Goal: Task Accomplishment & Management: Use online tool/utility

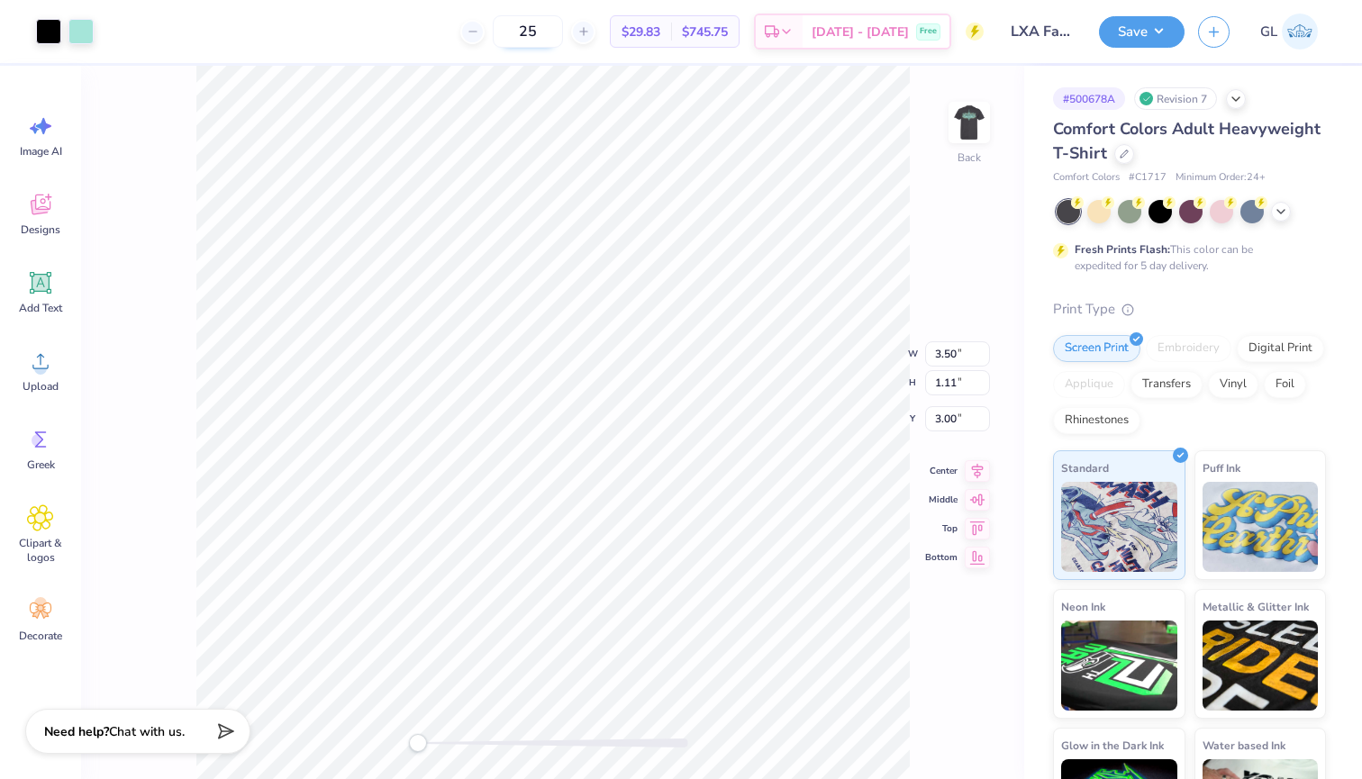
click at [556, 36] on input "25" at bounding box center [528, 31] width 70 height 32
type input "30"
click at [963, 123] on img at bounding box center [969, 122] width 72 height 72
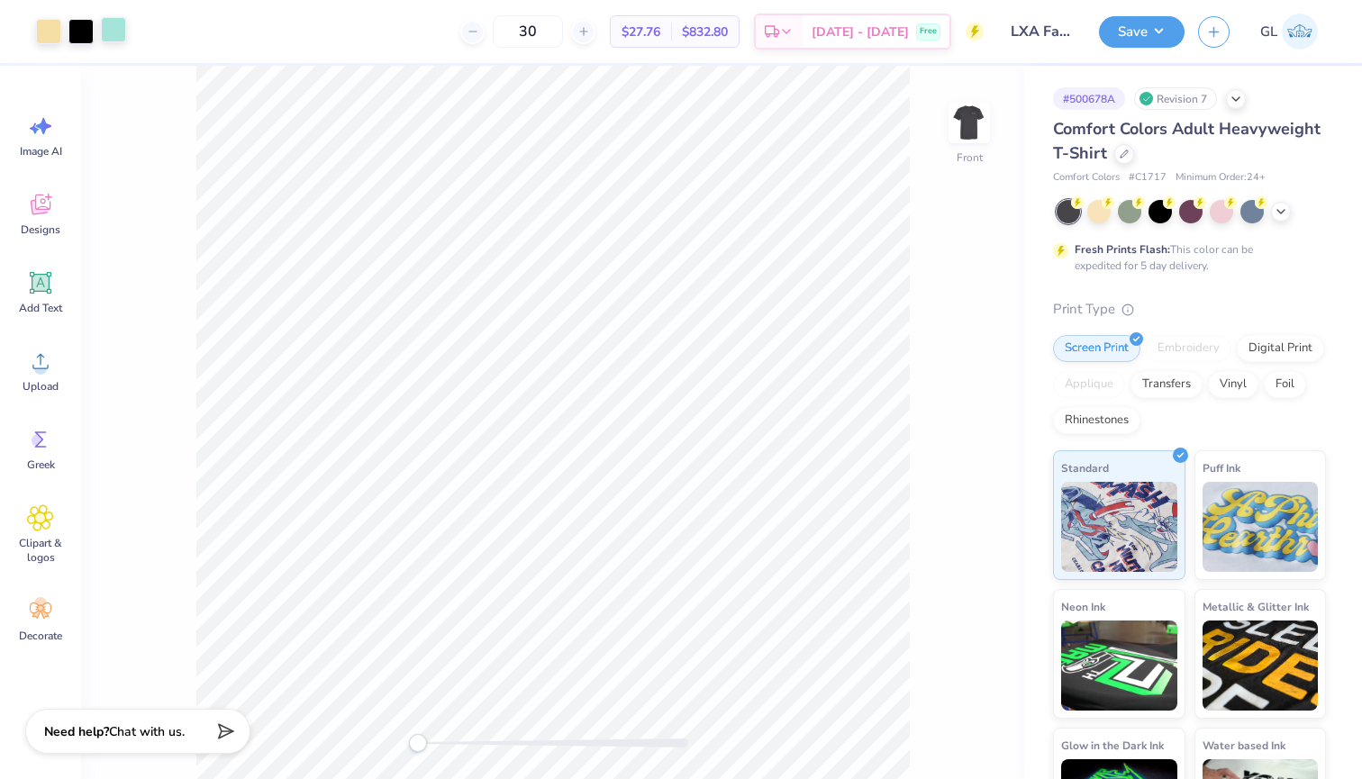
click at [119, 32] on div at bounding box center [113, 29] width 25 height 25
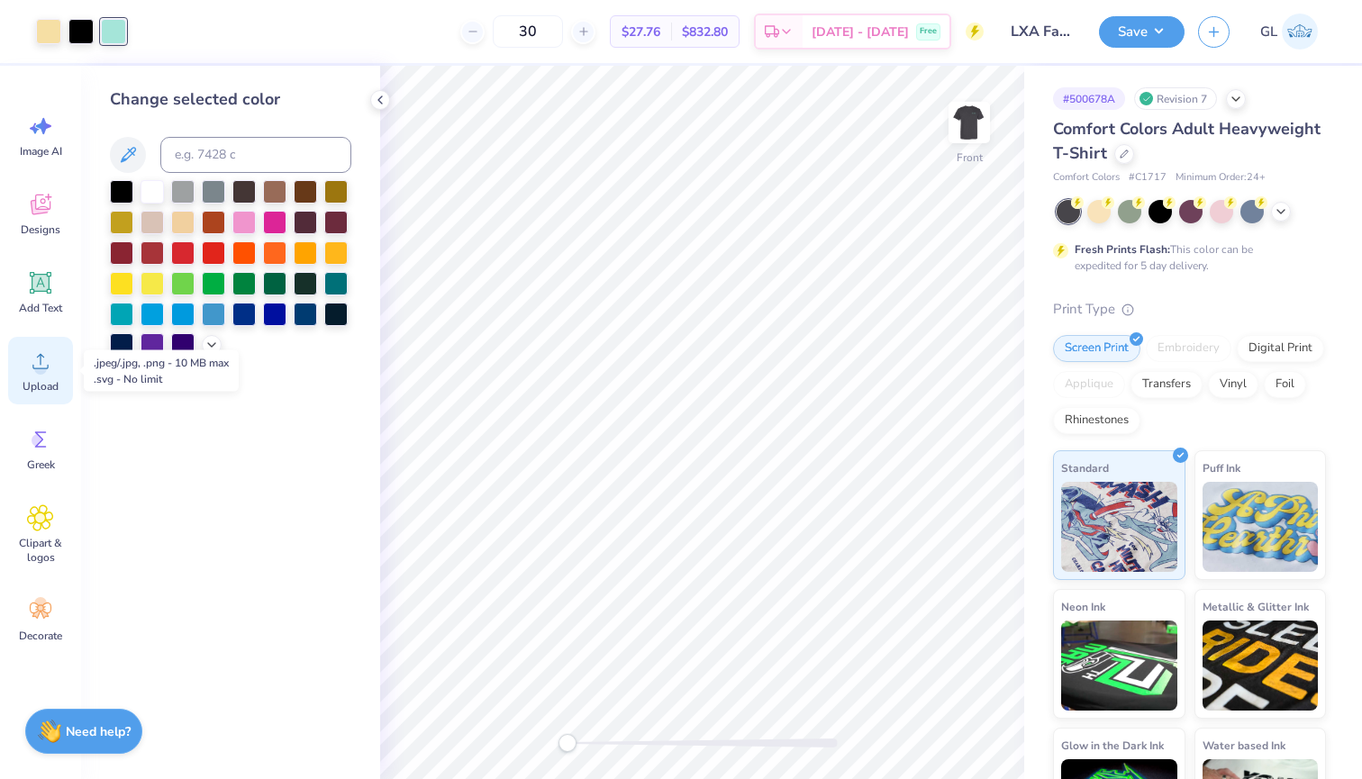
click at [37, 367] on circle at bounding box center [40, 368] width 13 height 13
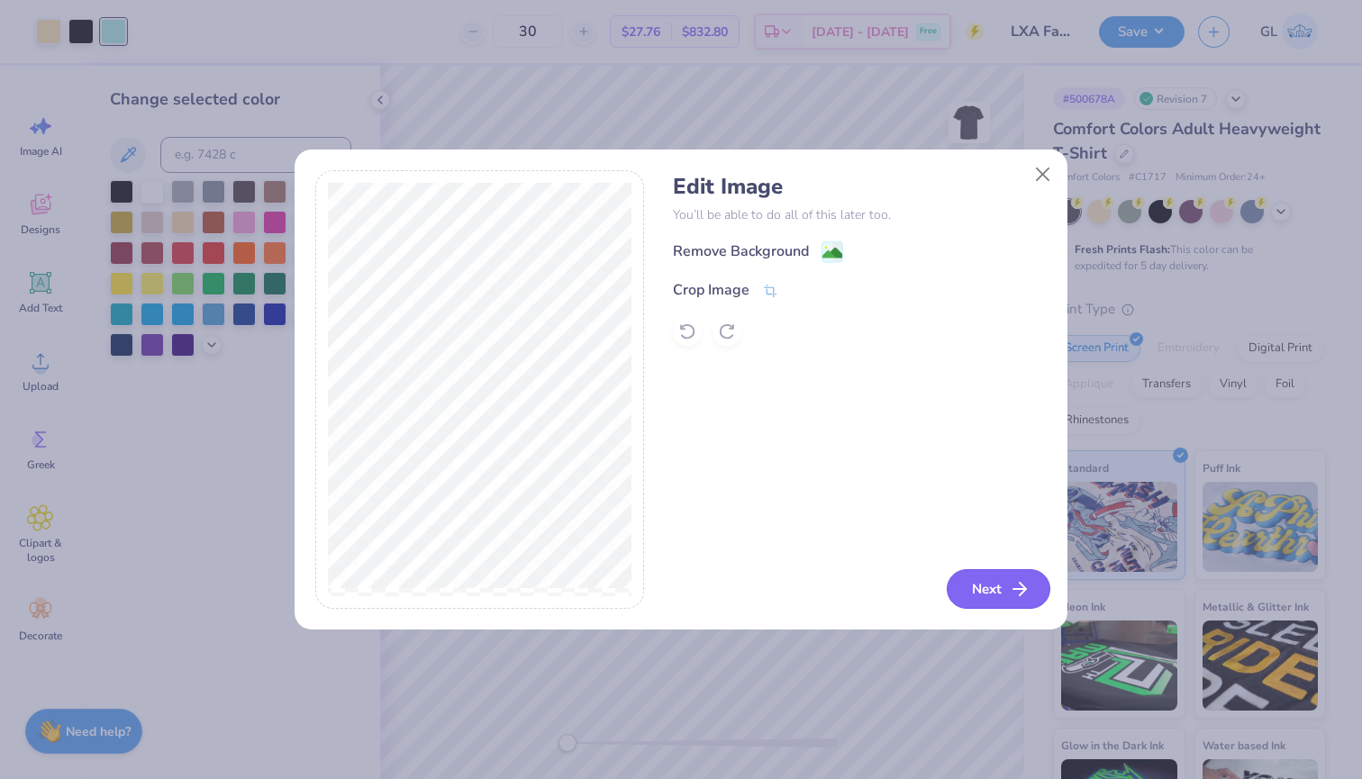
click at [990, 597] on button "Next" at bounding box center [999, 589] width 104 height 40
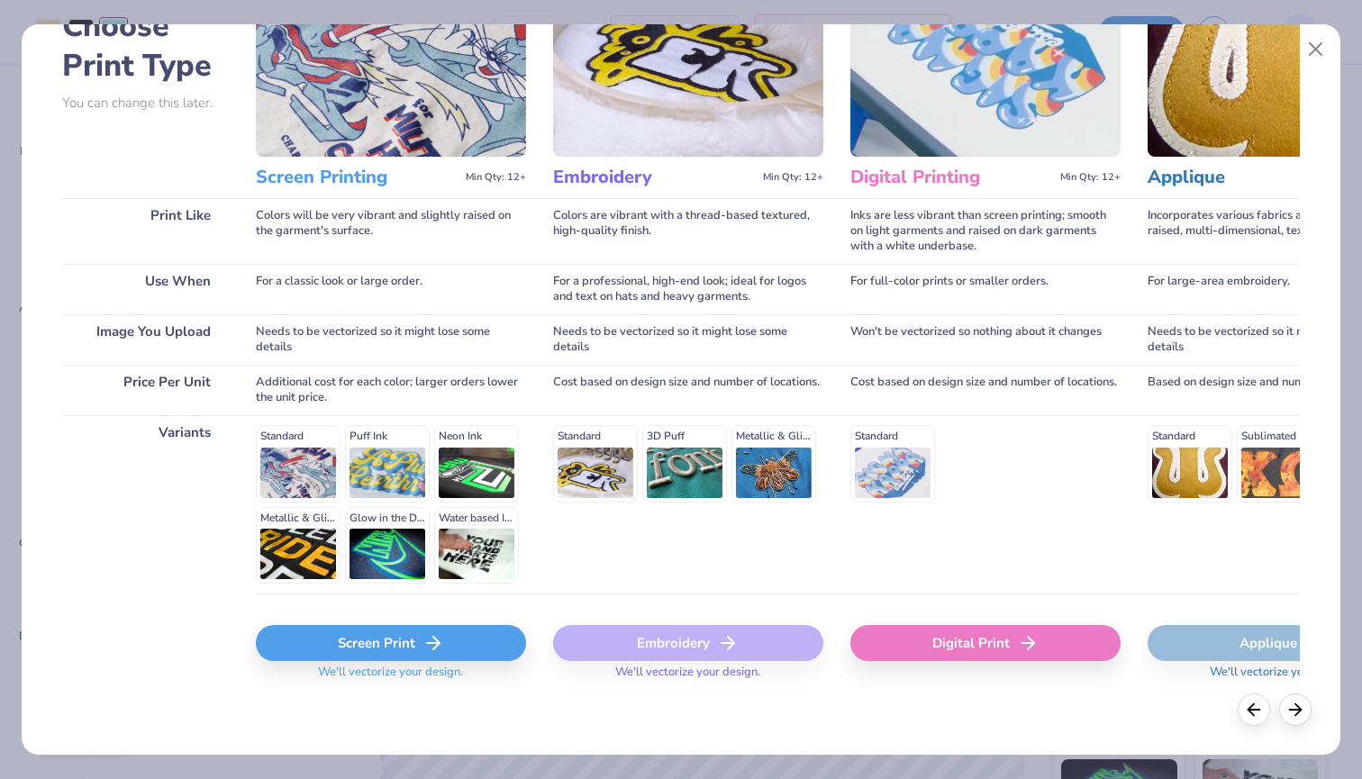
scroll to position [118, 0]
click at [429, 644] on line at bounding box center [433, 644] width 13 height 0
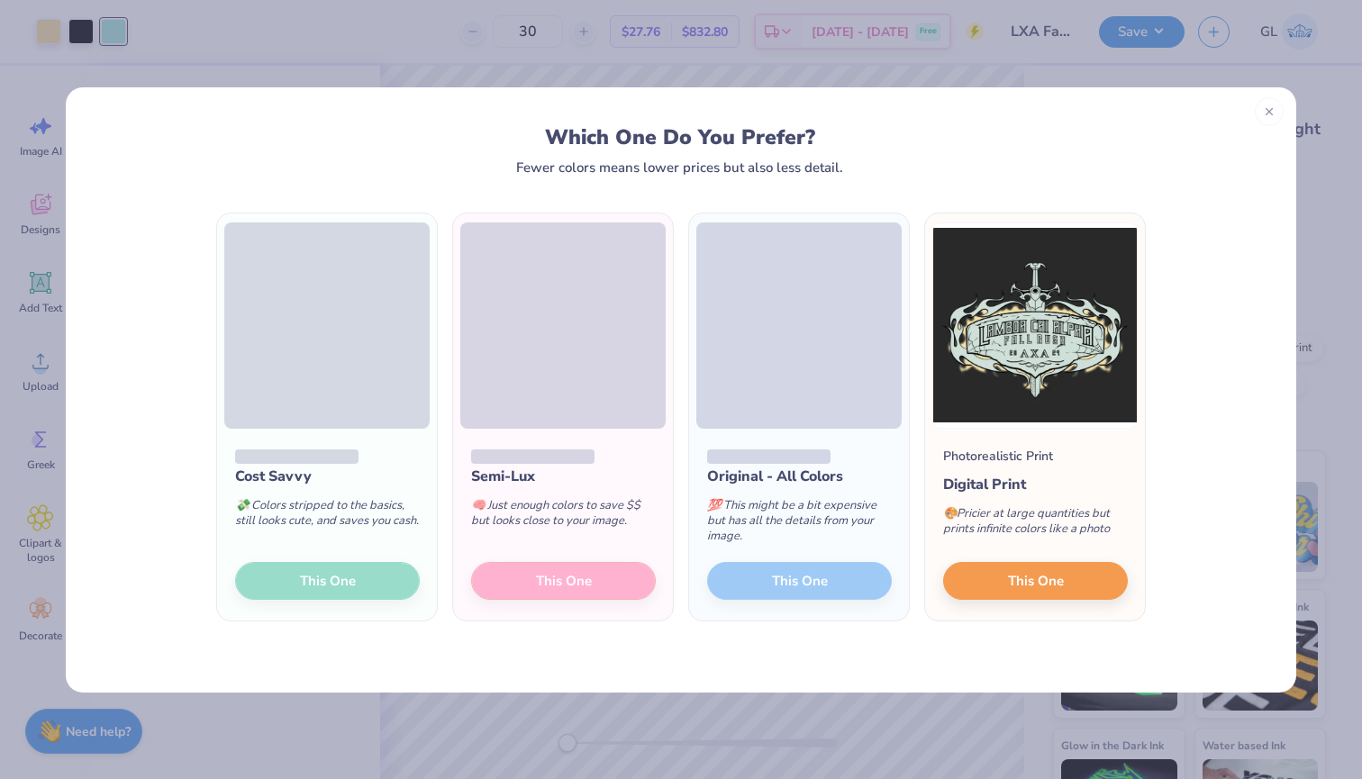
click at [305, 581] on div "Cost Savvy 💸 Colors stripped to the basics, still looks cute, and saves you cas…" at bounding box center [327, 525] width 220 height 193
click at [514, 574] on div "Semi-Lux 🧠 Just enough colors to save $$ but looks close to your image. This One" at bounding box center [563, 525] width 220 height 193
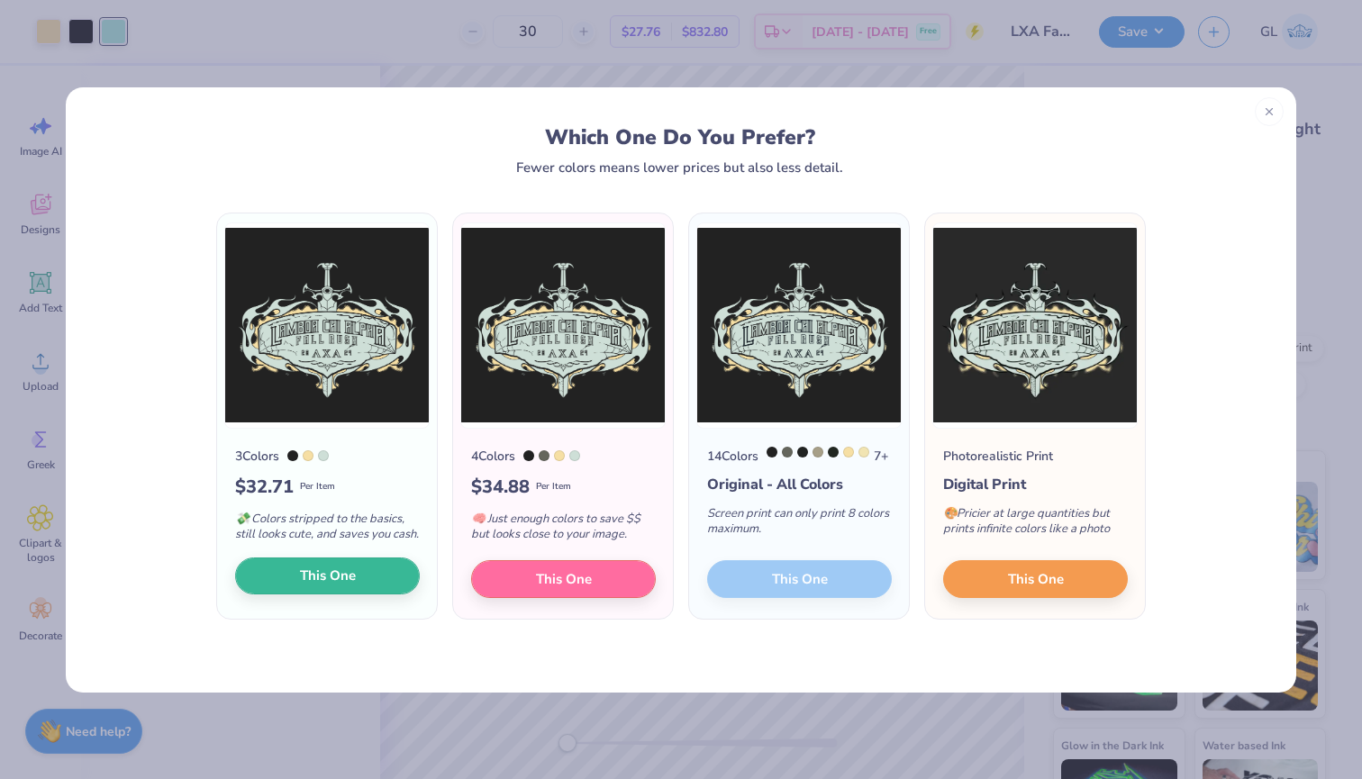
click at [354, 586] on span "This One" at bounding box center [328, 576] width 56 height 21
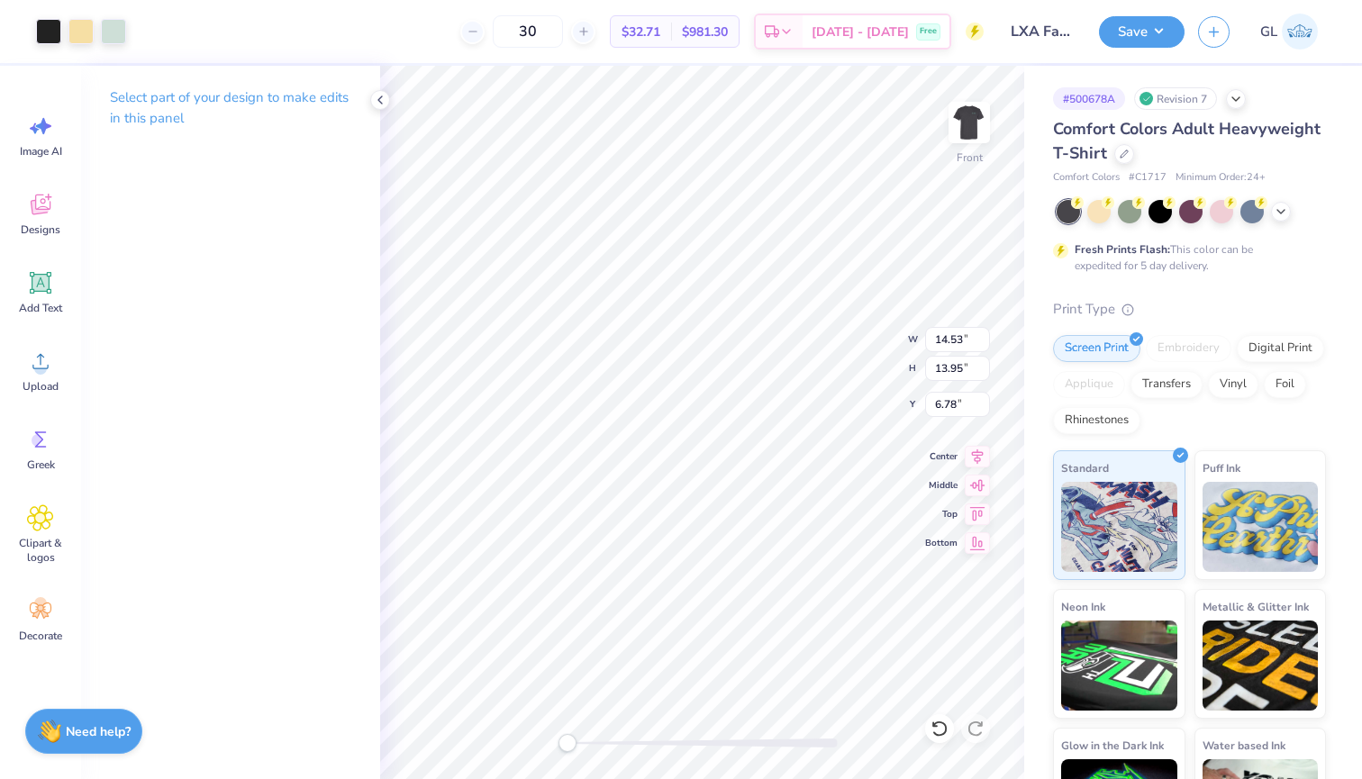
type input "8.16"
type input "7.84"
type input "15.50"
click at [118, 32] on div at bounding box center [113, 29] width 25 height 25
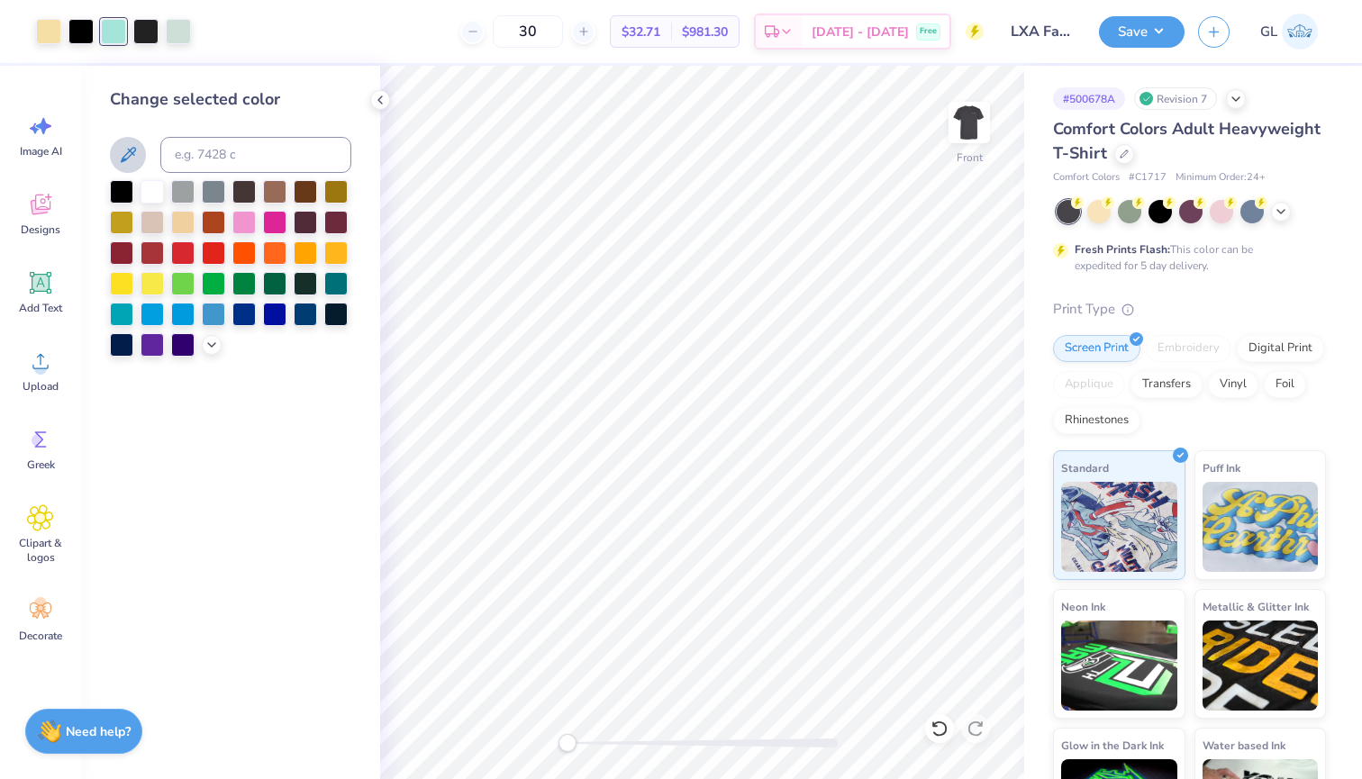
click at [135, 151] on icon at bounding box center [128, 154] width 15 height 15
click at [974, 120] on img at bounding box center [969, 122] width 72 height 72
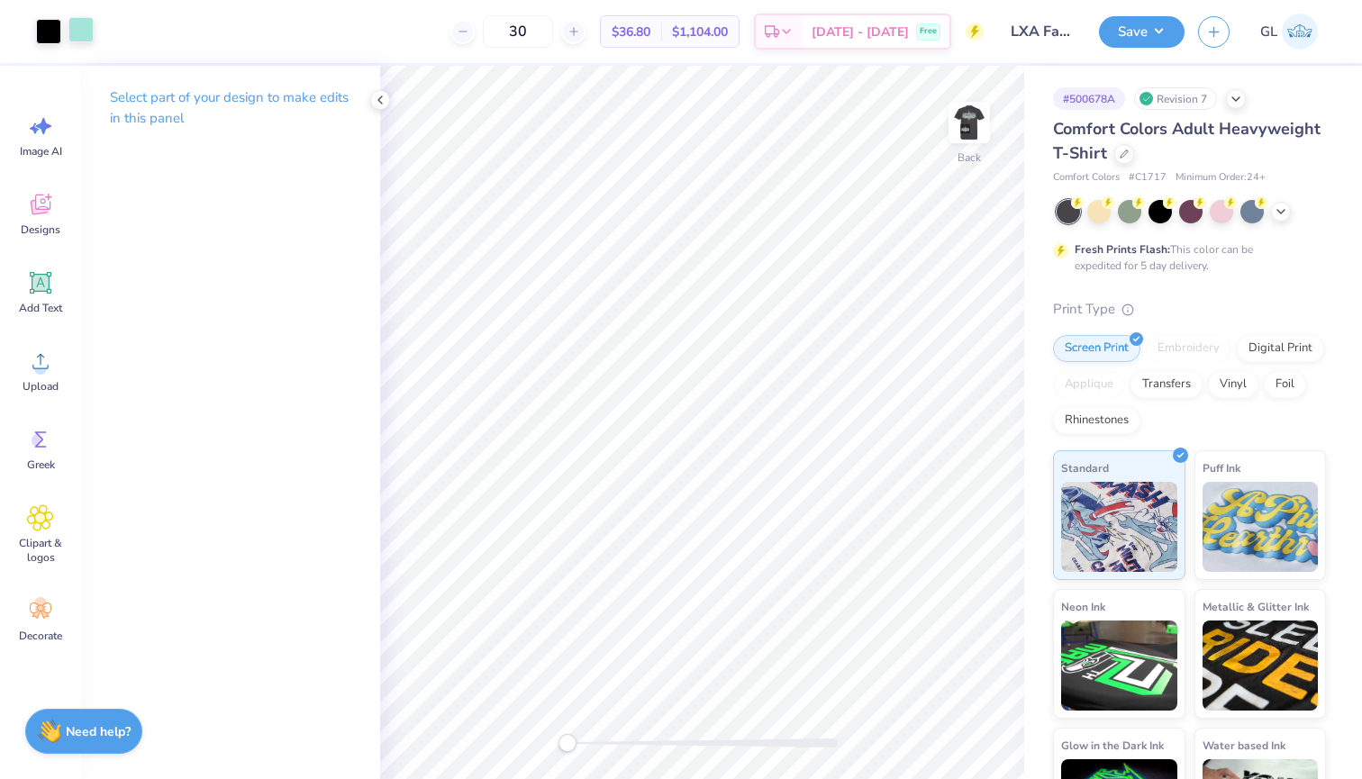
click at [86, 21] on div at bounding box center [80, 29] width 25 height 25
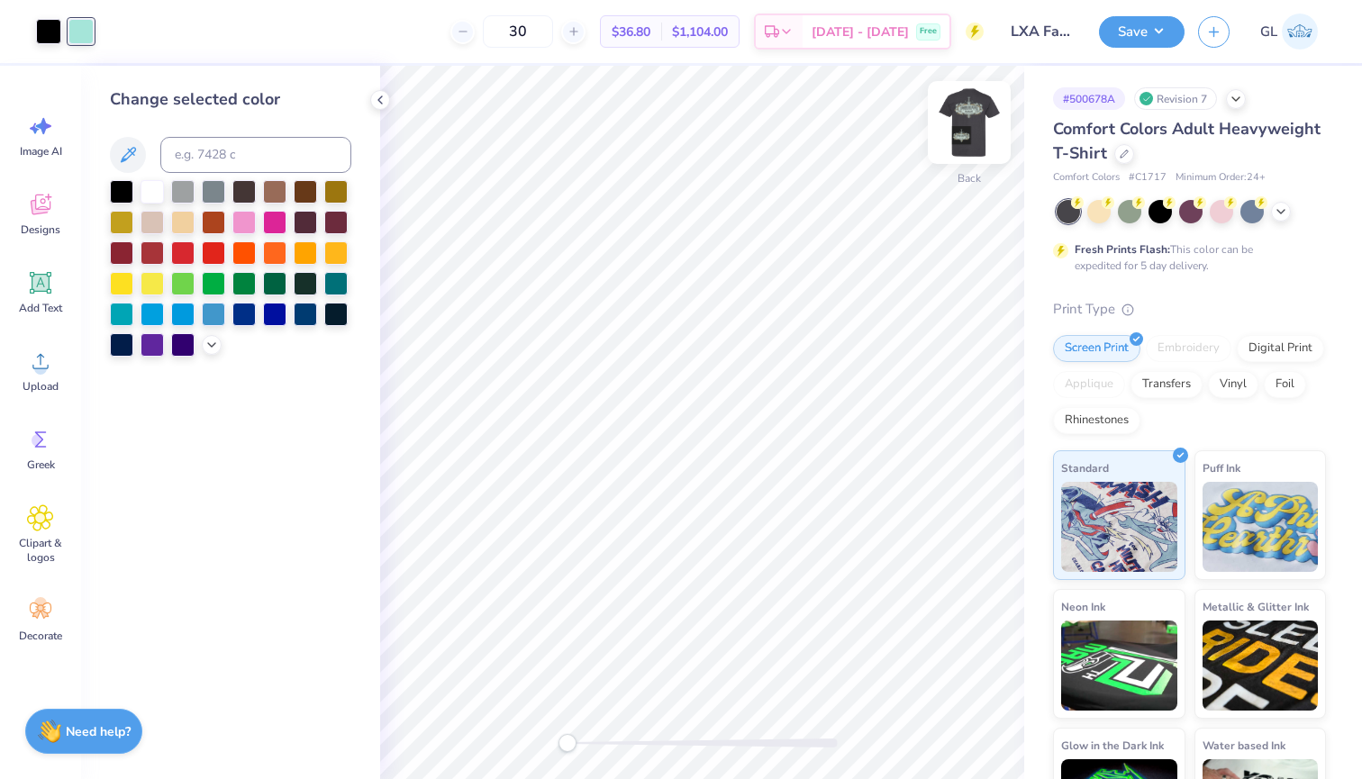
click at [955, 128] on img at bounding box center [969, 122] width 72 height 72
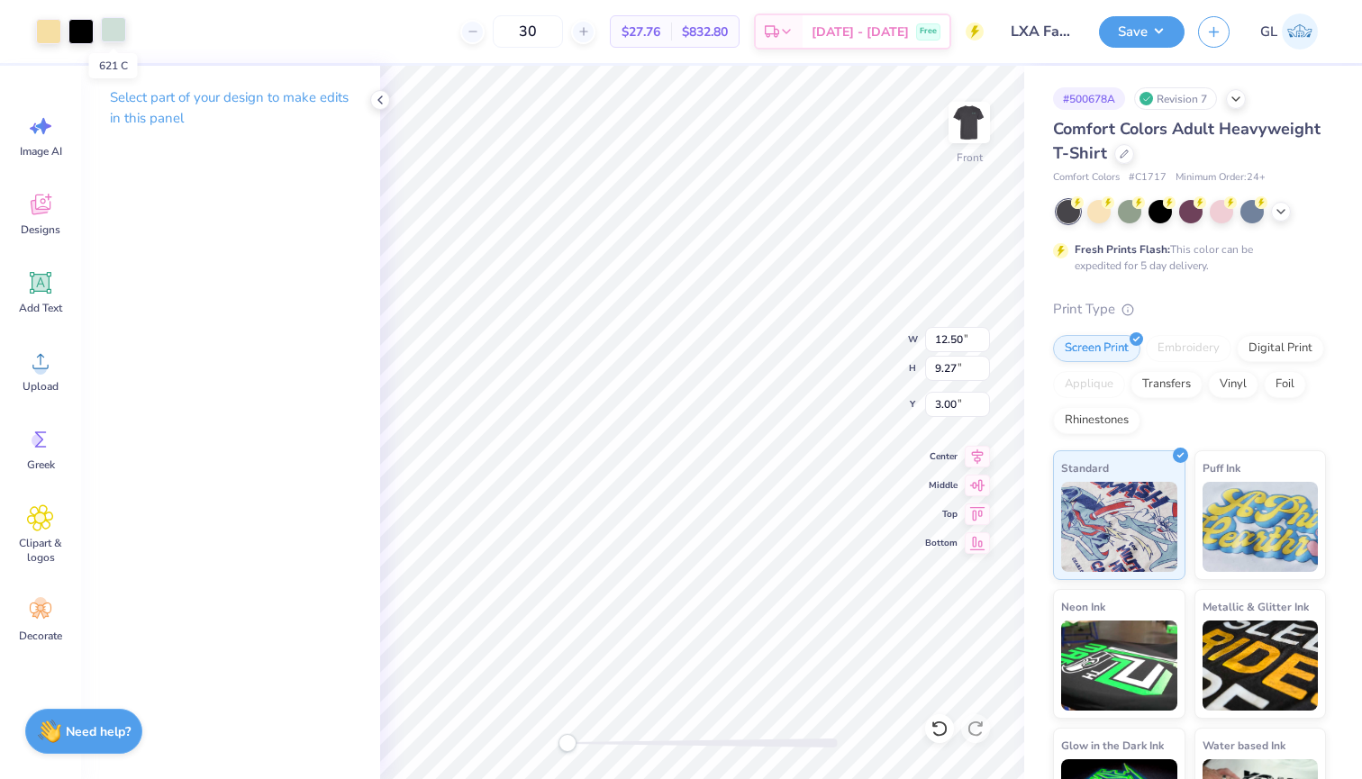
click at [122, 32] on div at bounding box center [113, 29] width 25 height 25
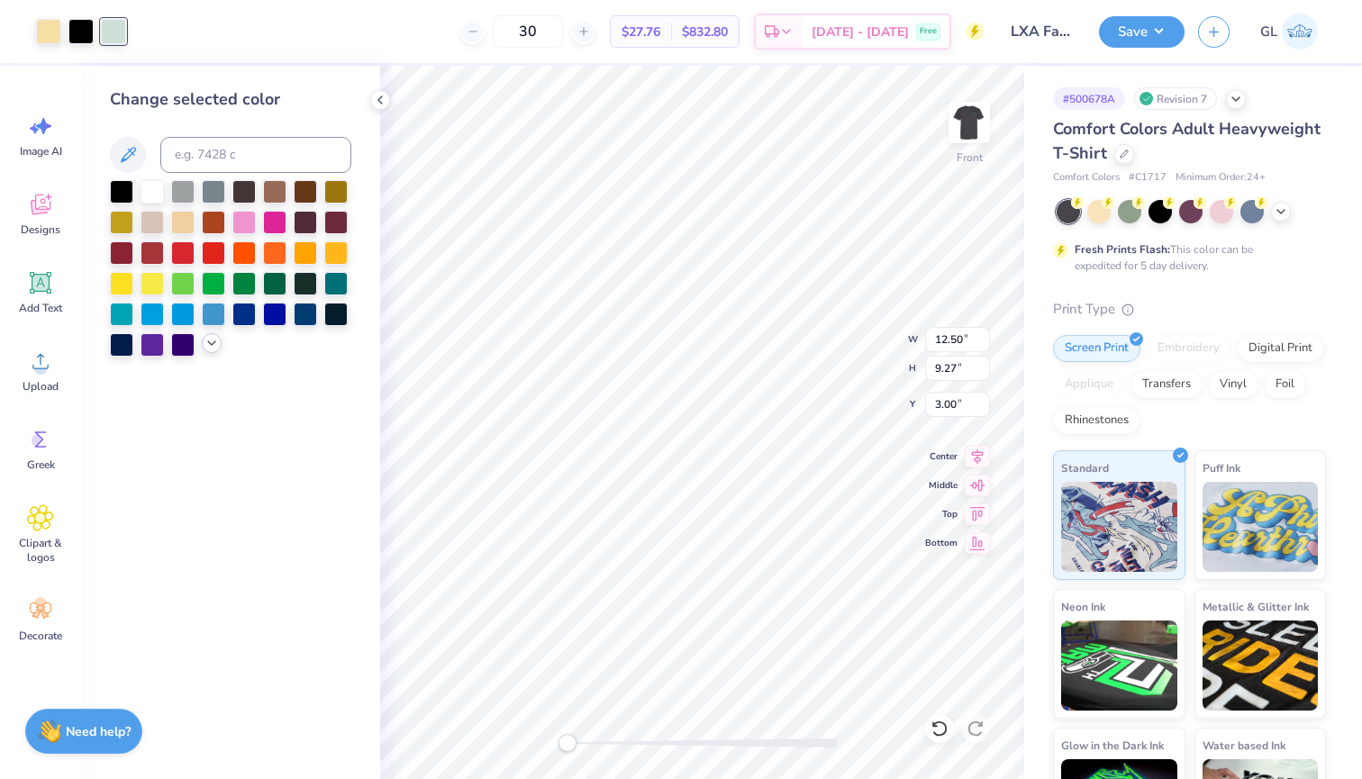
click at [219, 347] on div at bounding box center [212, 343] width 20 height 20
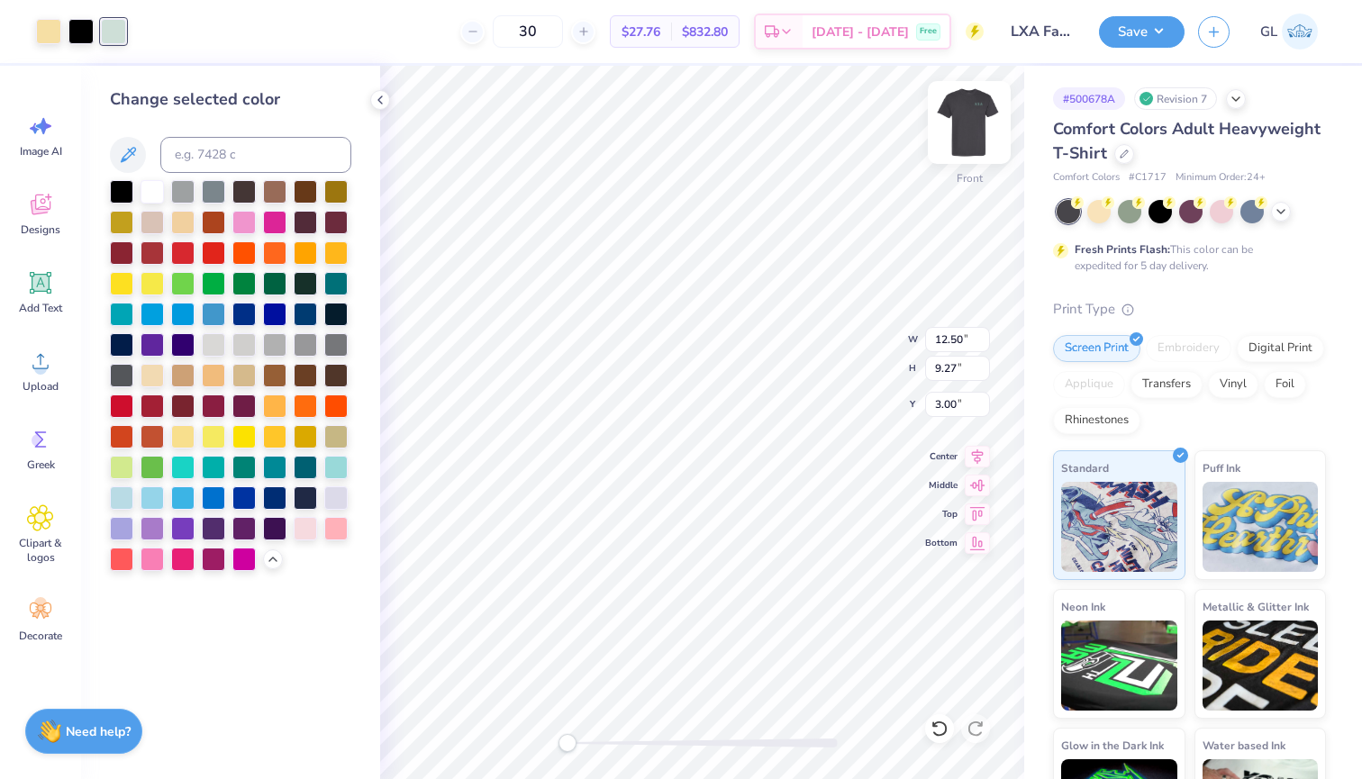
click at [966, 127] on img at bounding box center [969, 122] width 72 height 72
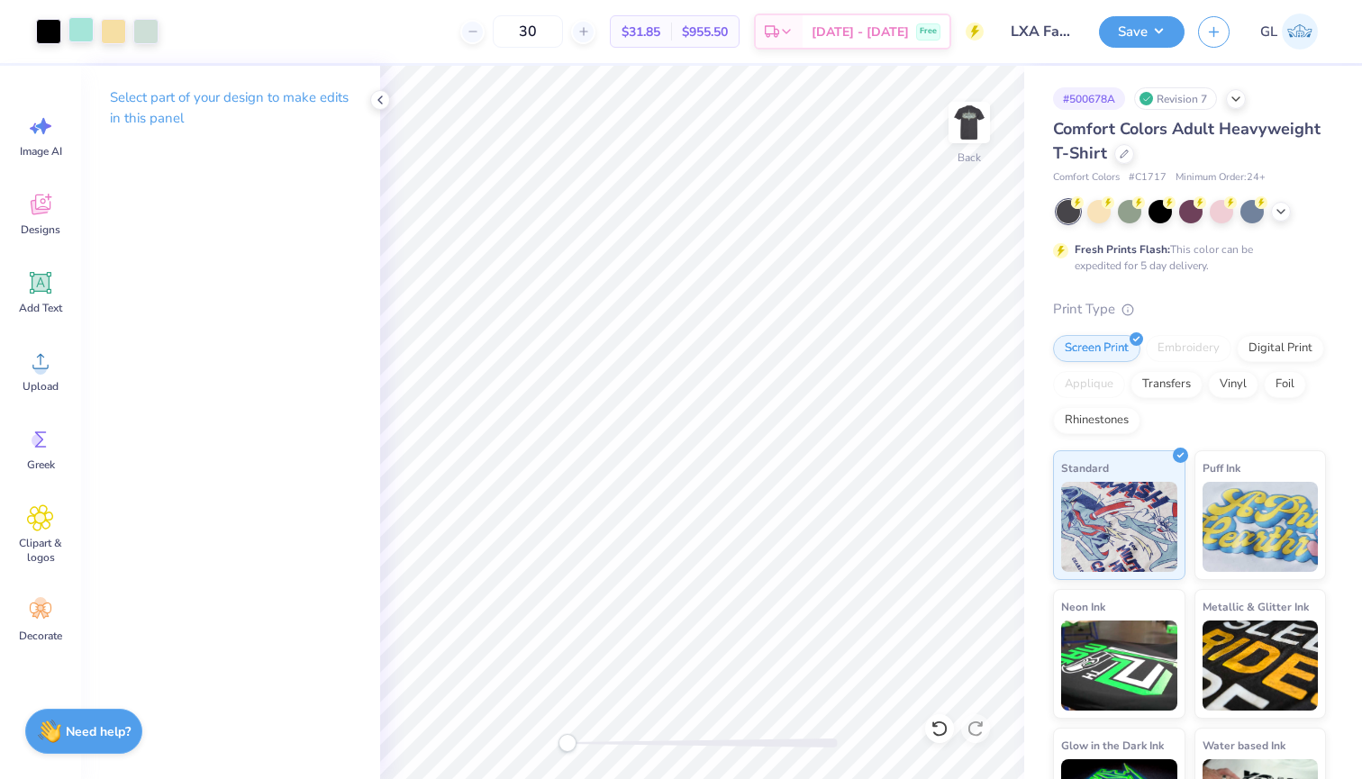
click at [92, 33] on div at bounding box center [80, 29] width 25 height 25
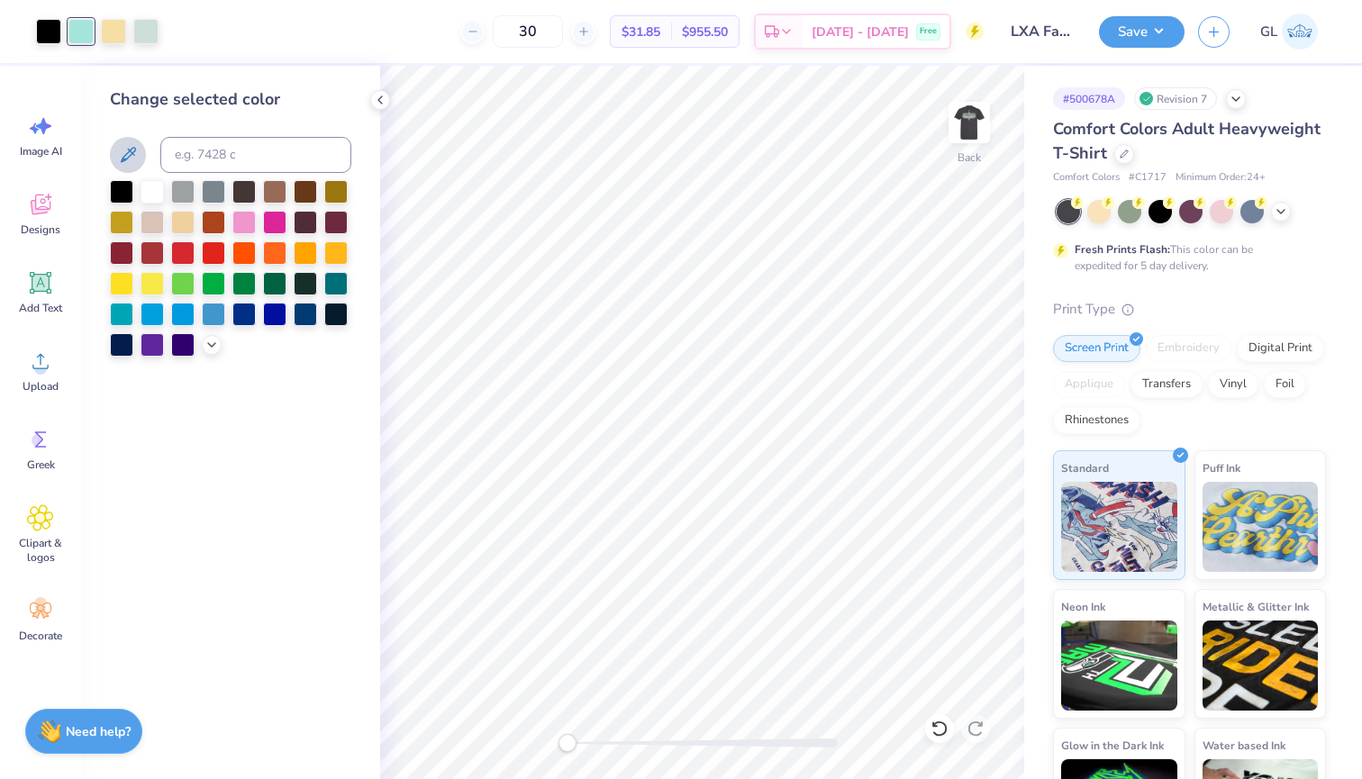
click at [135, 150] on icon at bounding box center [128, 154] width 15 height 15
click at [377, 100] on icon at bounding box center [380, 100] width 14 height 14
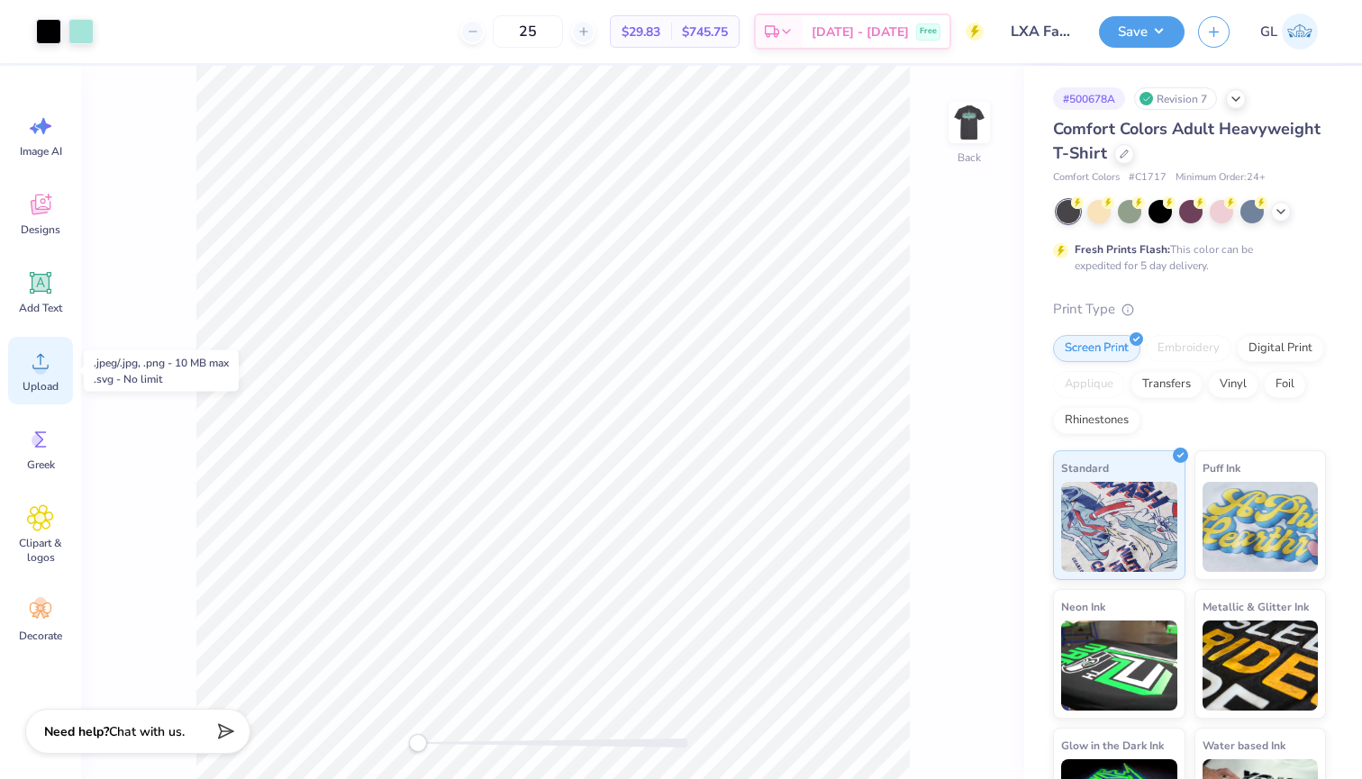
click at [36, 367] on circle at bounding box center [40, 368] width 13 height 13
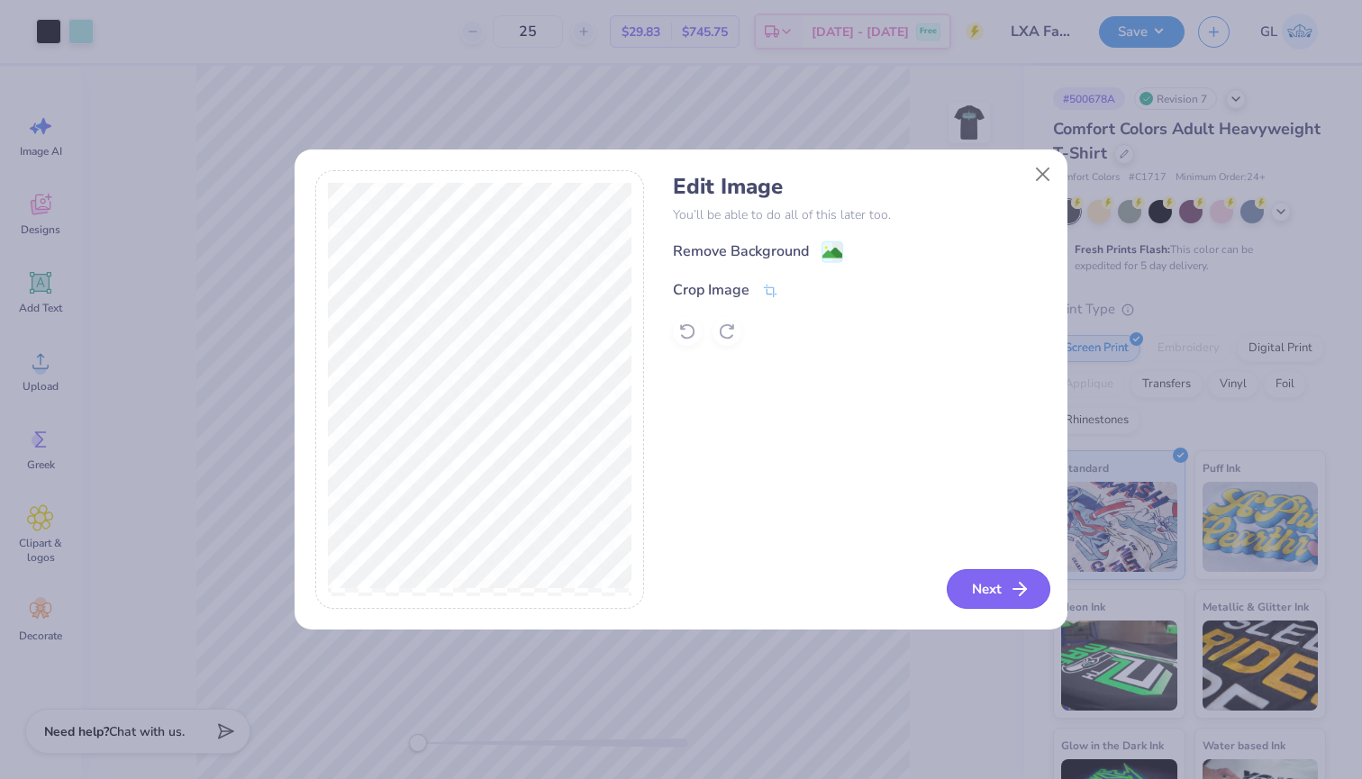
click at [996, 579] on button "Next" at bounding box center [999, 589] width 104 height 40
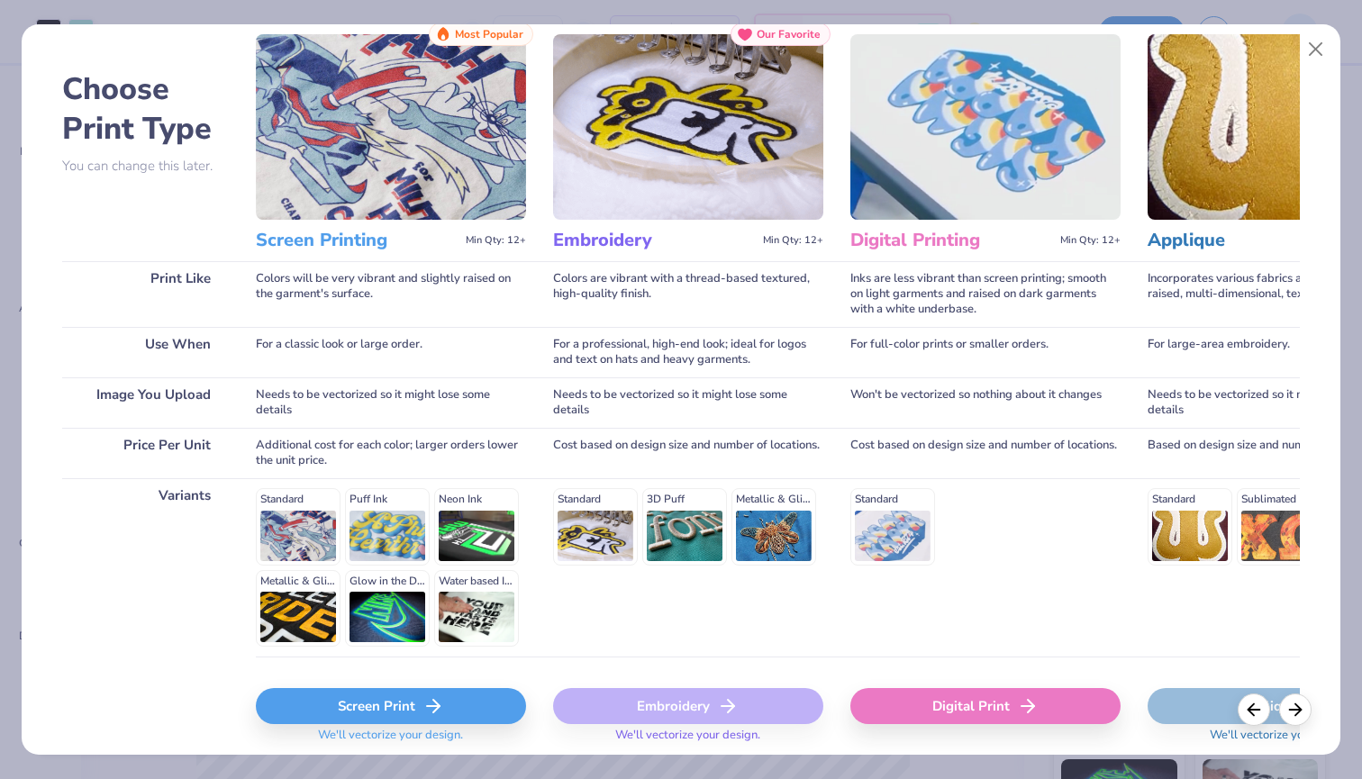
scroll to position [58, 0]
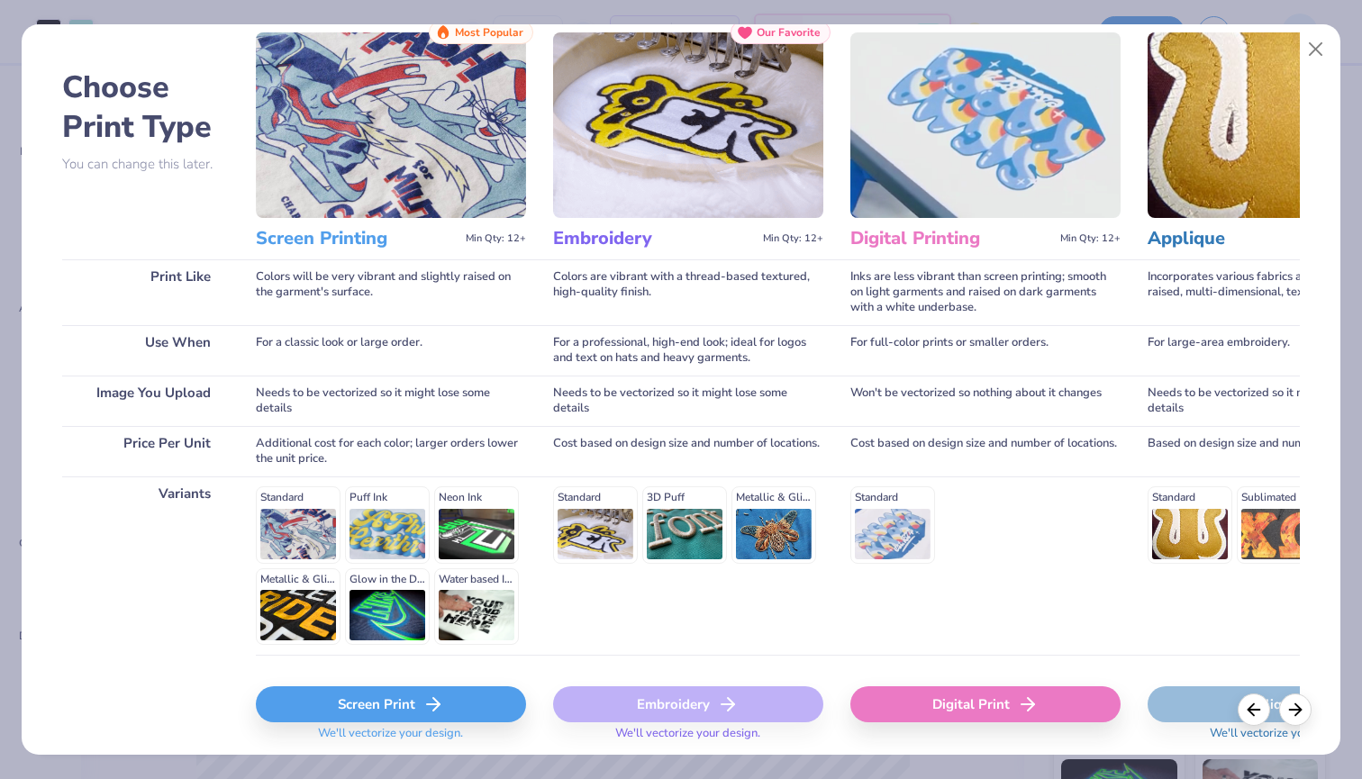
click at [346, 709] on div "Screen Print" at bounding box center [391, 704] width 270 height 36
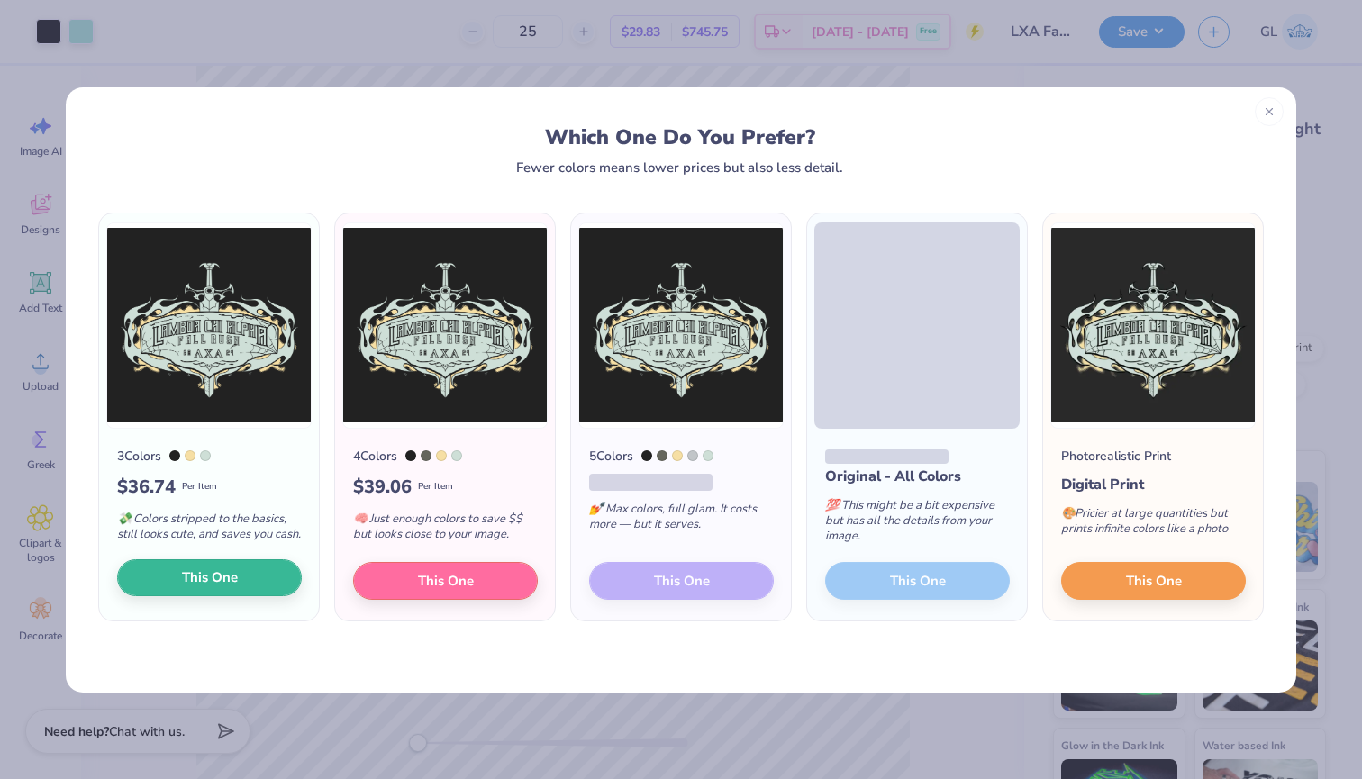
click at [231, 582] on span "This One" at bounding box center [210, 577] width 56 height 21
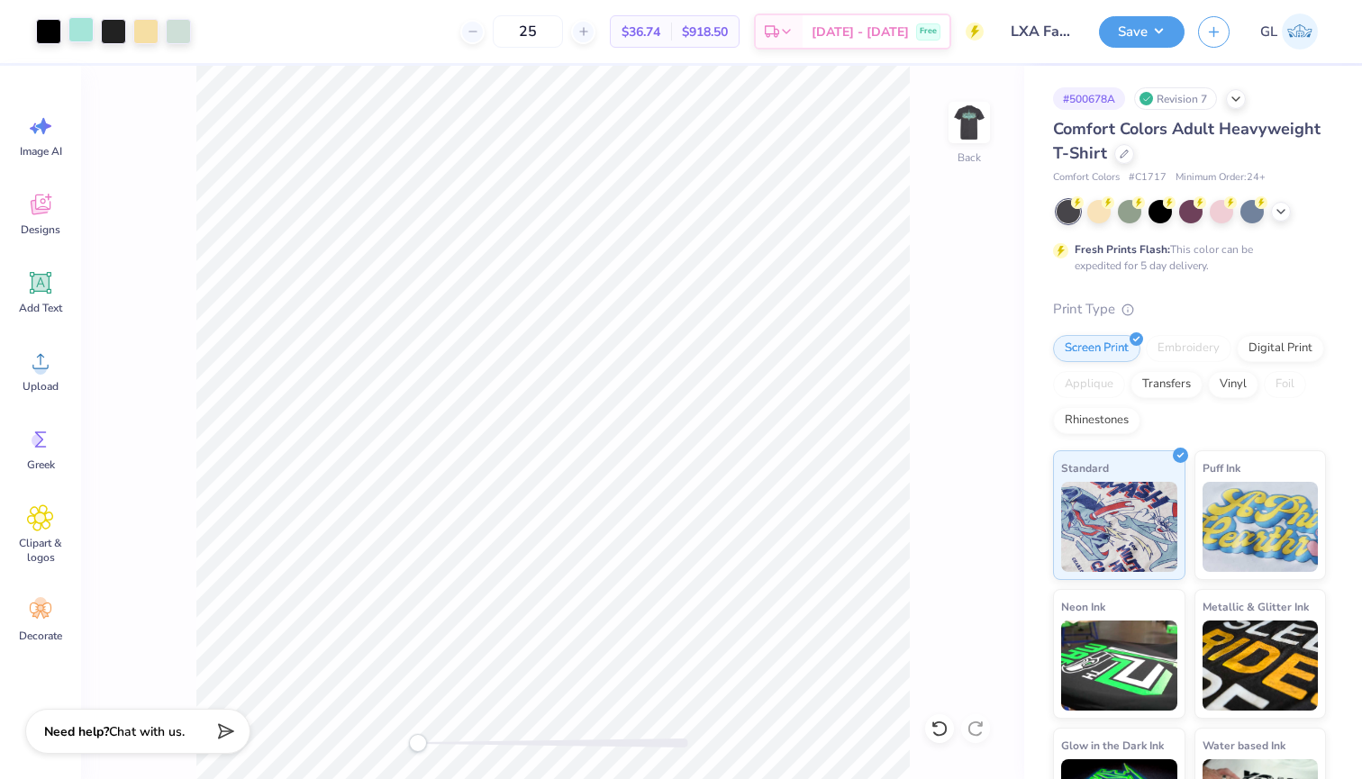
click at [84, 32] on div at bounding box center [80, 29] width 25 height 25
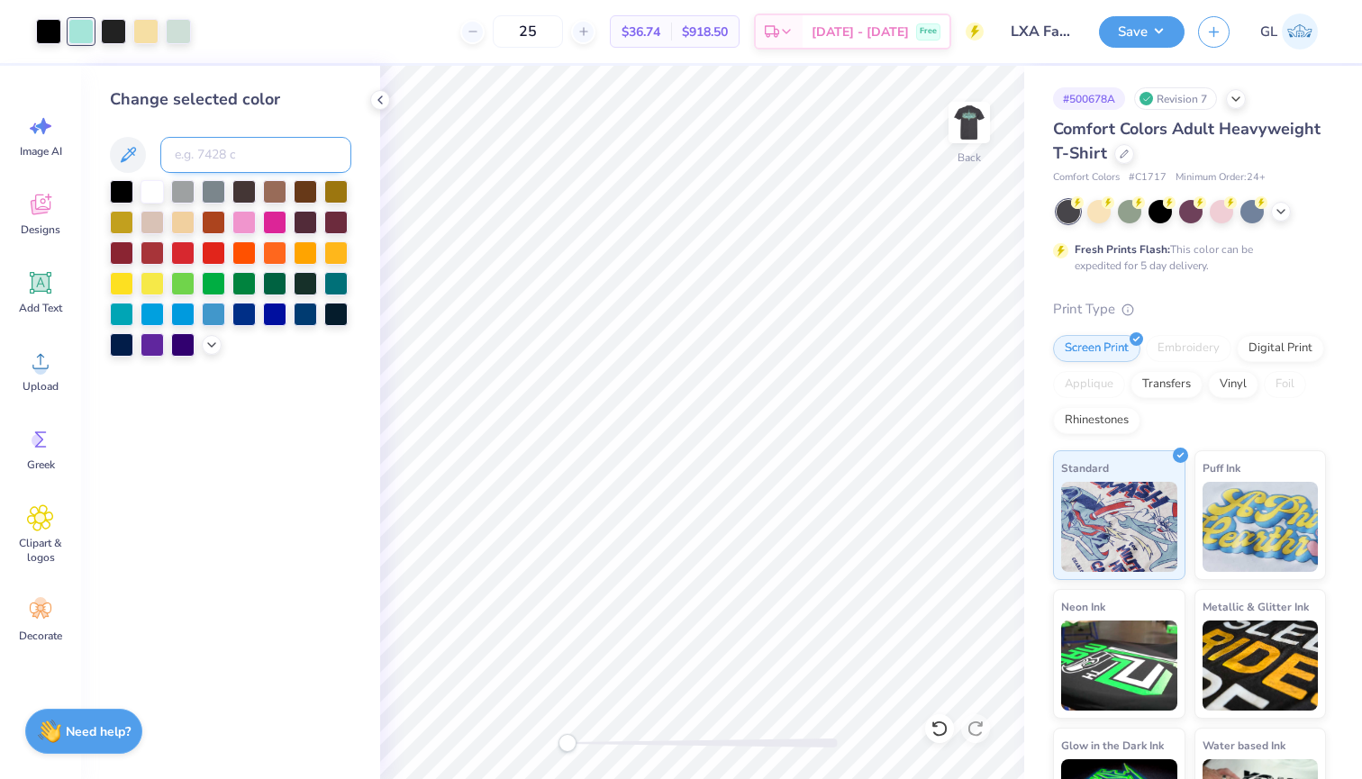
click at [184, 159] on input at bounding box center [255, 155] width 191 height 36
type input "621"
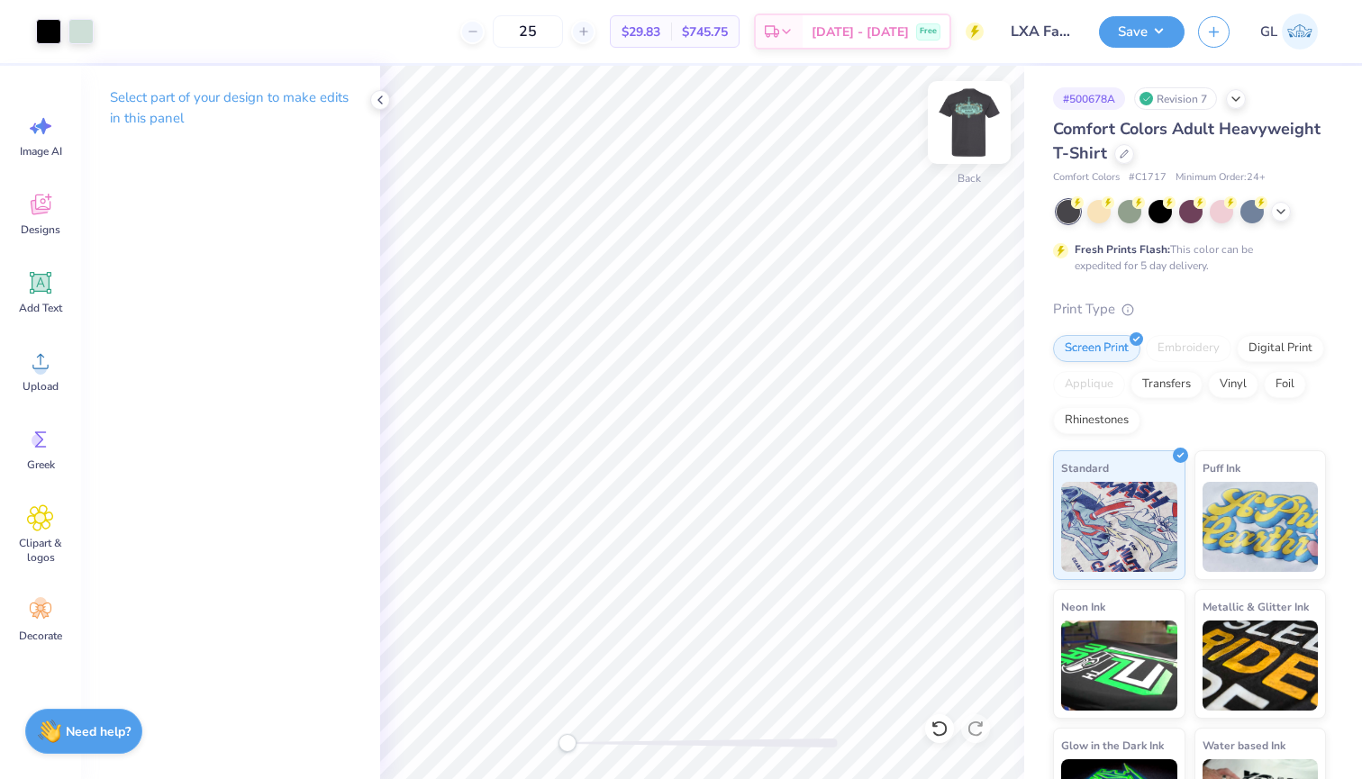
click at [970, 118] on img at bounding box center [969, 122] width 72 height 72
click at [122, 25] on div at bounding box center [113, 29] width 25 height 25
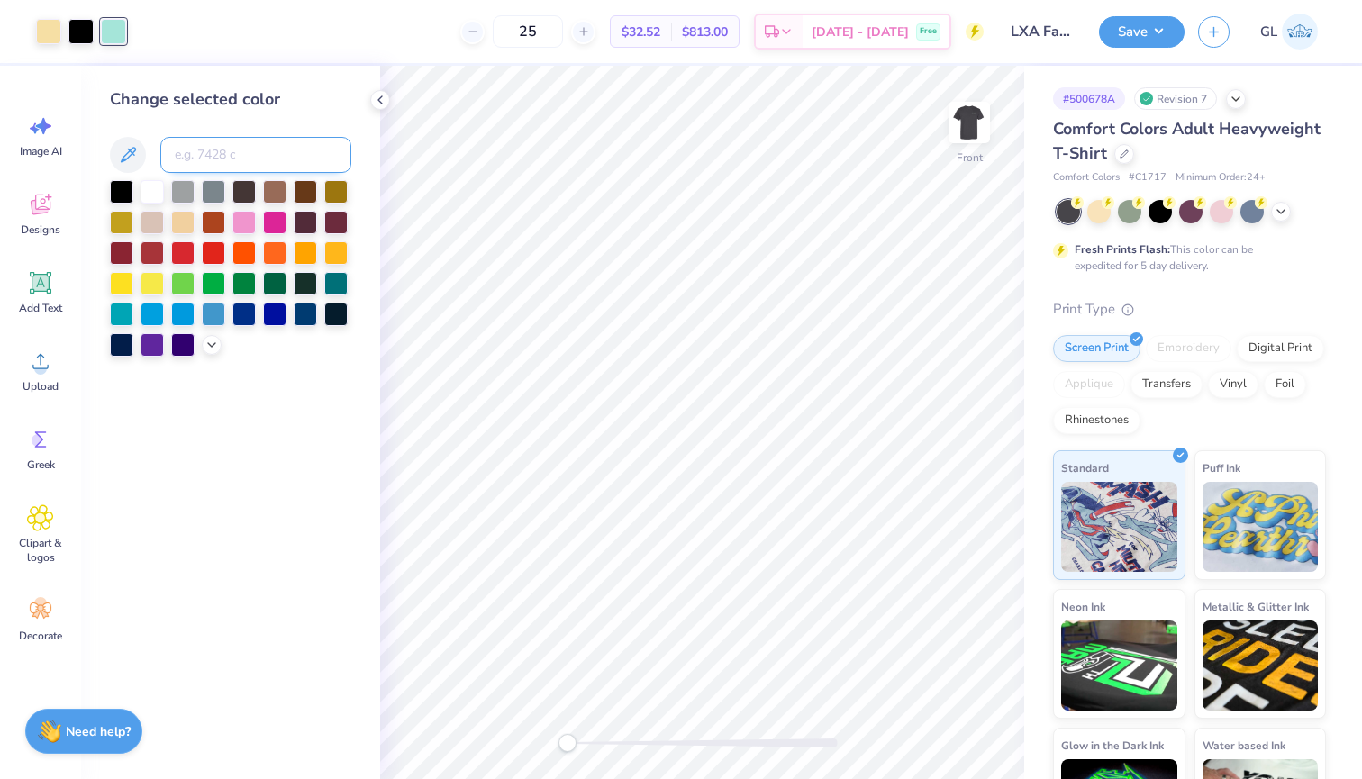
click at [185, 149] on input at bounding box center [255, 155] width 191 height 36
type input "621"
click at [383, 101] on icon at bounding box center [380, 100] width 14 height 14
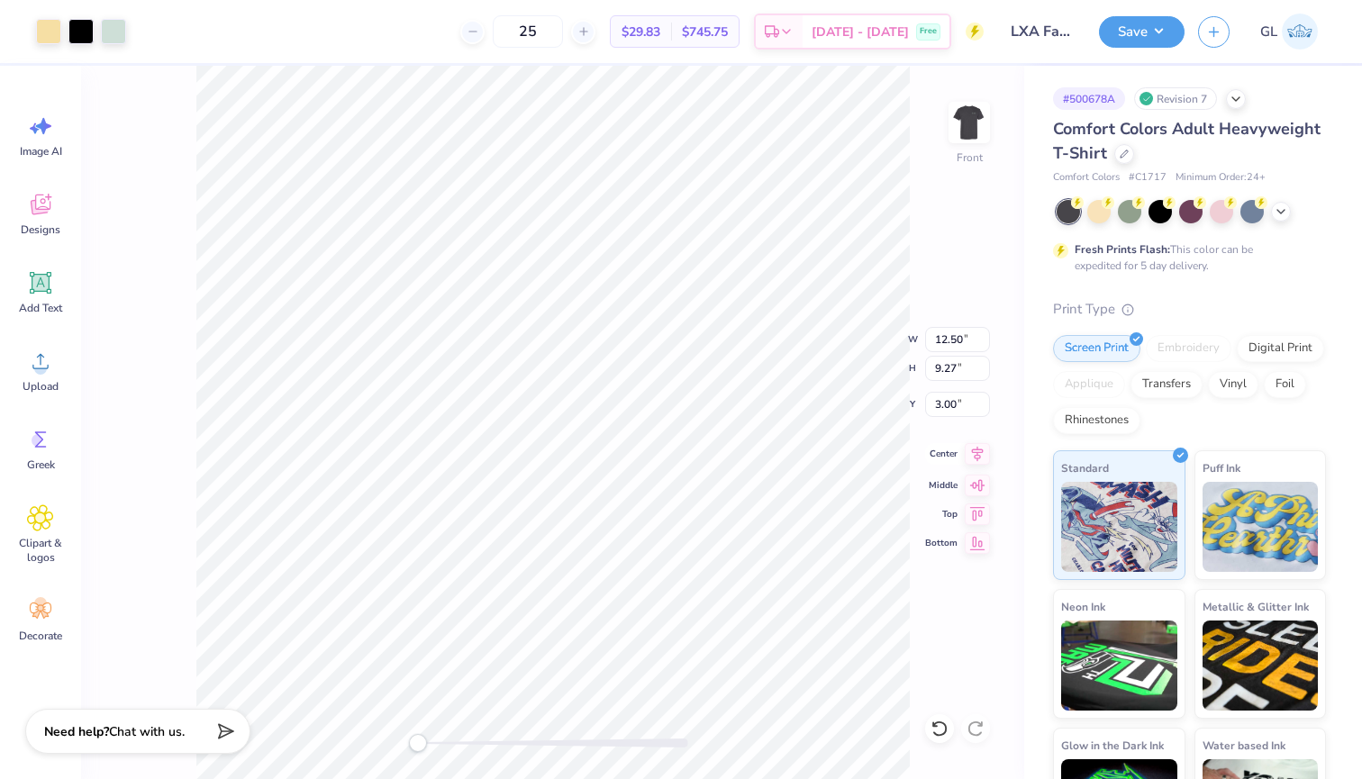
click at [981, 455] on icon at bounding box center [977, 454] width 25 height 22
click at [1140, 34] on button "Save" at bounding box center [1142, 30] width 86 height 32
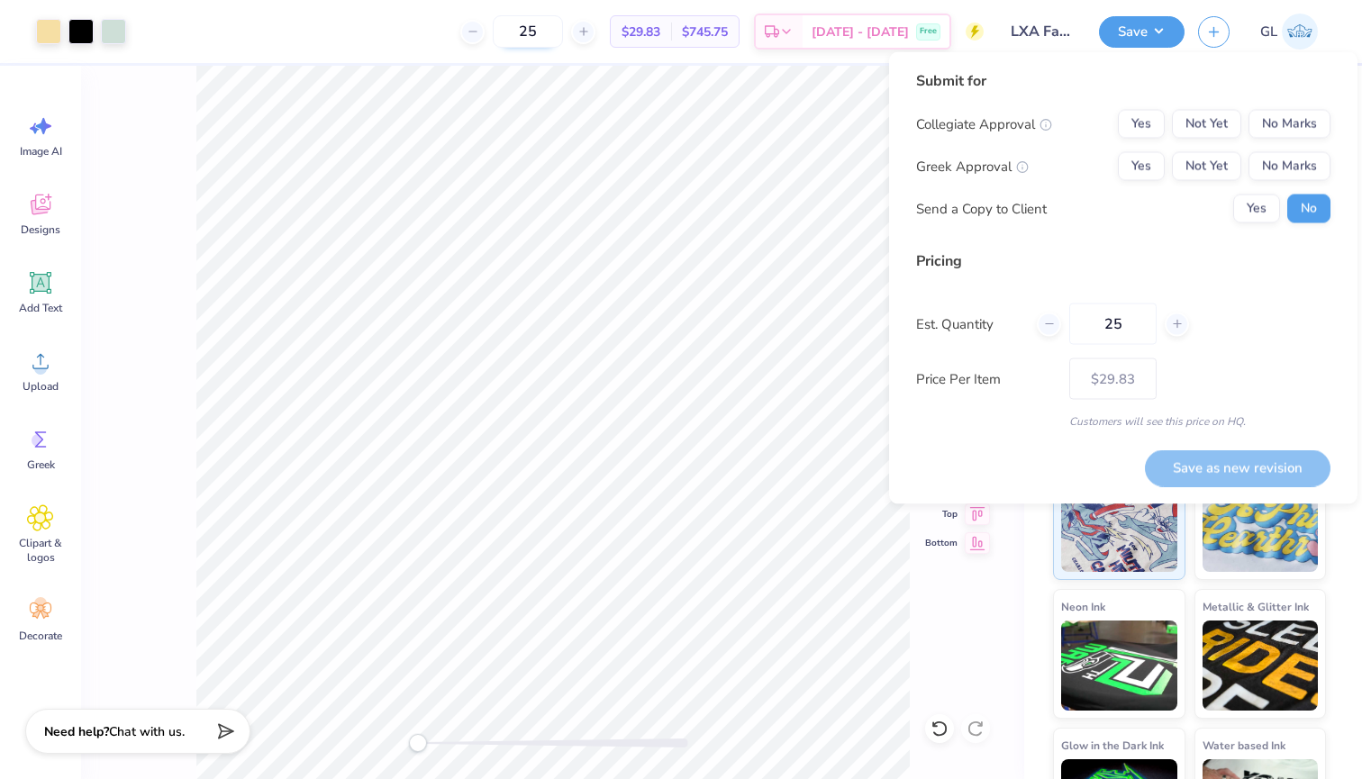
click at [550, 42] on input "25" at bounding box center [528, 31] width 70 height 32
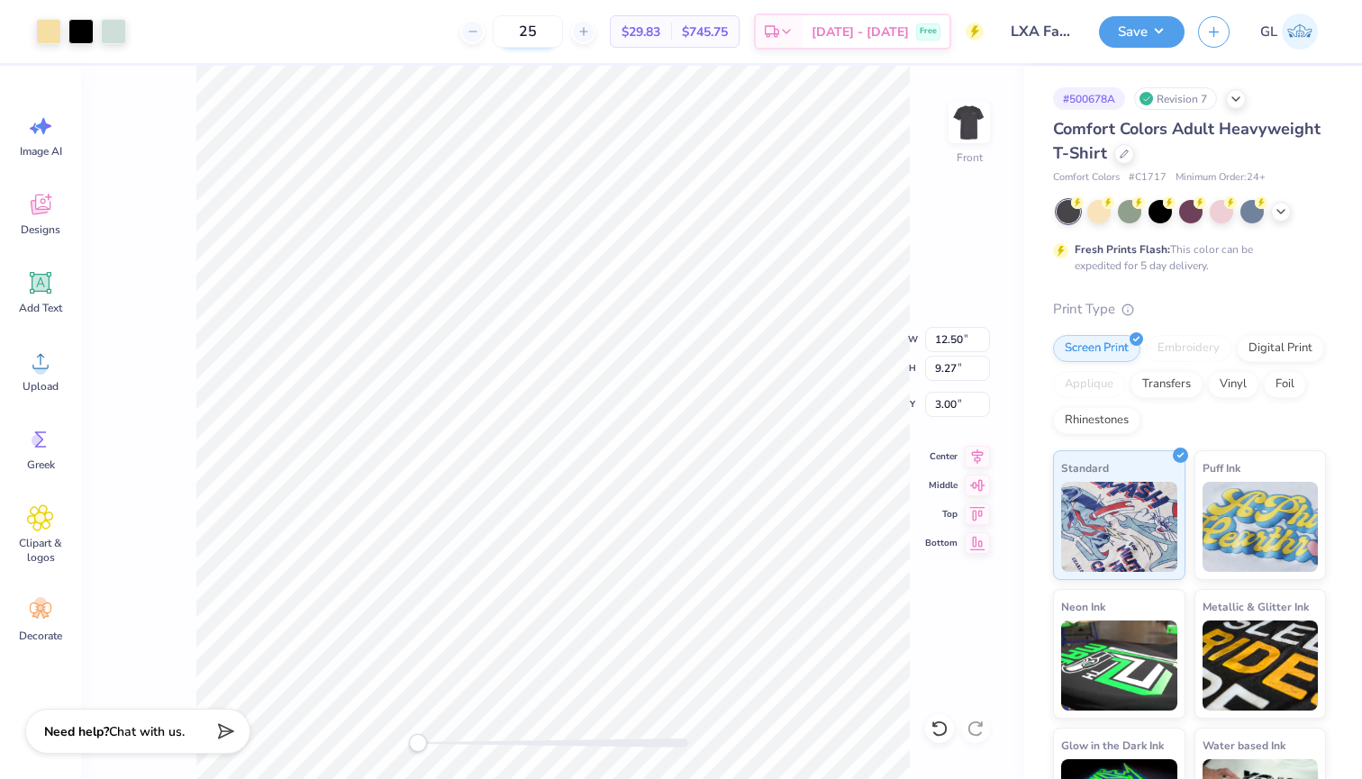
click at [550, 42] on input "25" at bounding box center [528, 31] width 70 height 32
type input "30"
click at [1131, 34] on button "Save" at bounding box center [1142, 30] width 86 height 32
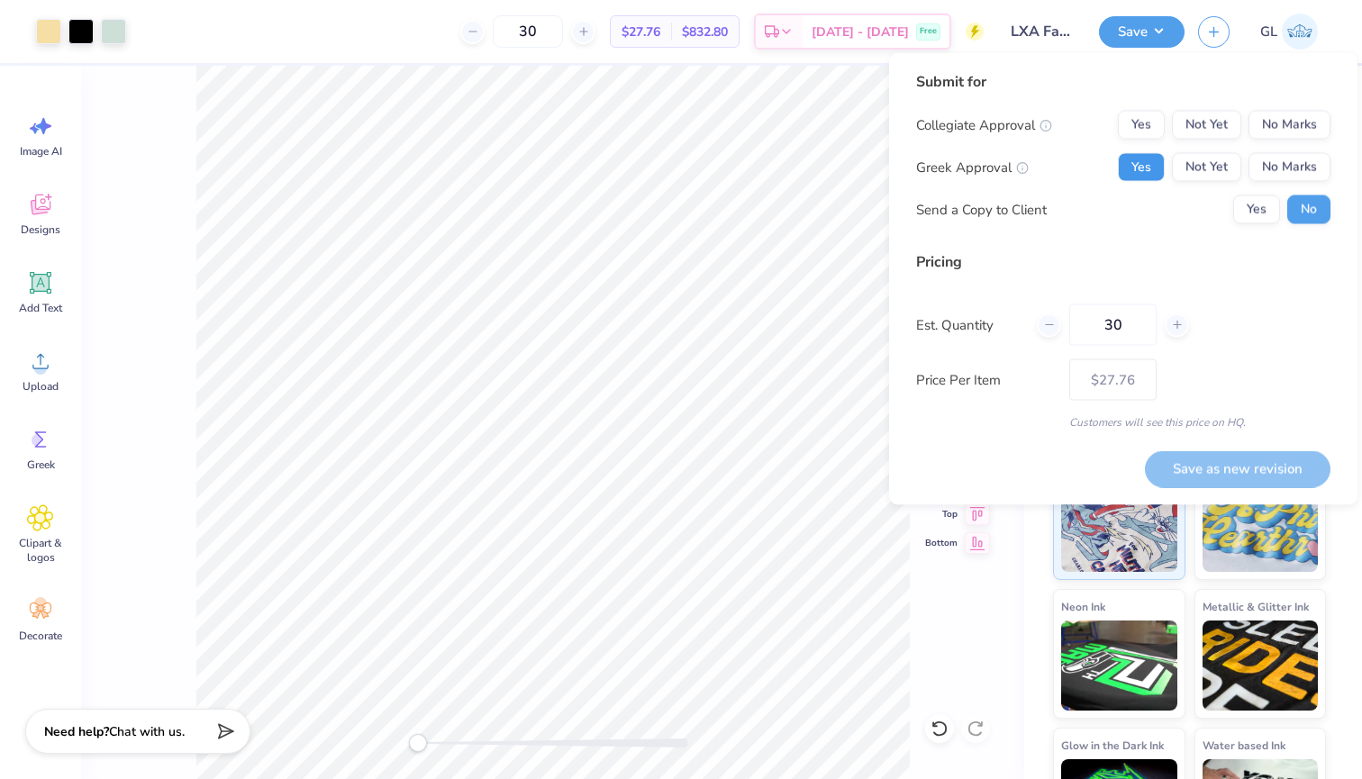
click at [1143, 167] on button "Yes" at bounding box center [1141, 167] width 47 height 29
click at [1316, 120] on button "No Marks" at bounding box center [1289, 125] width 82 height 29
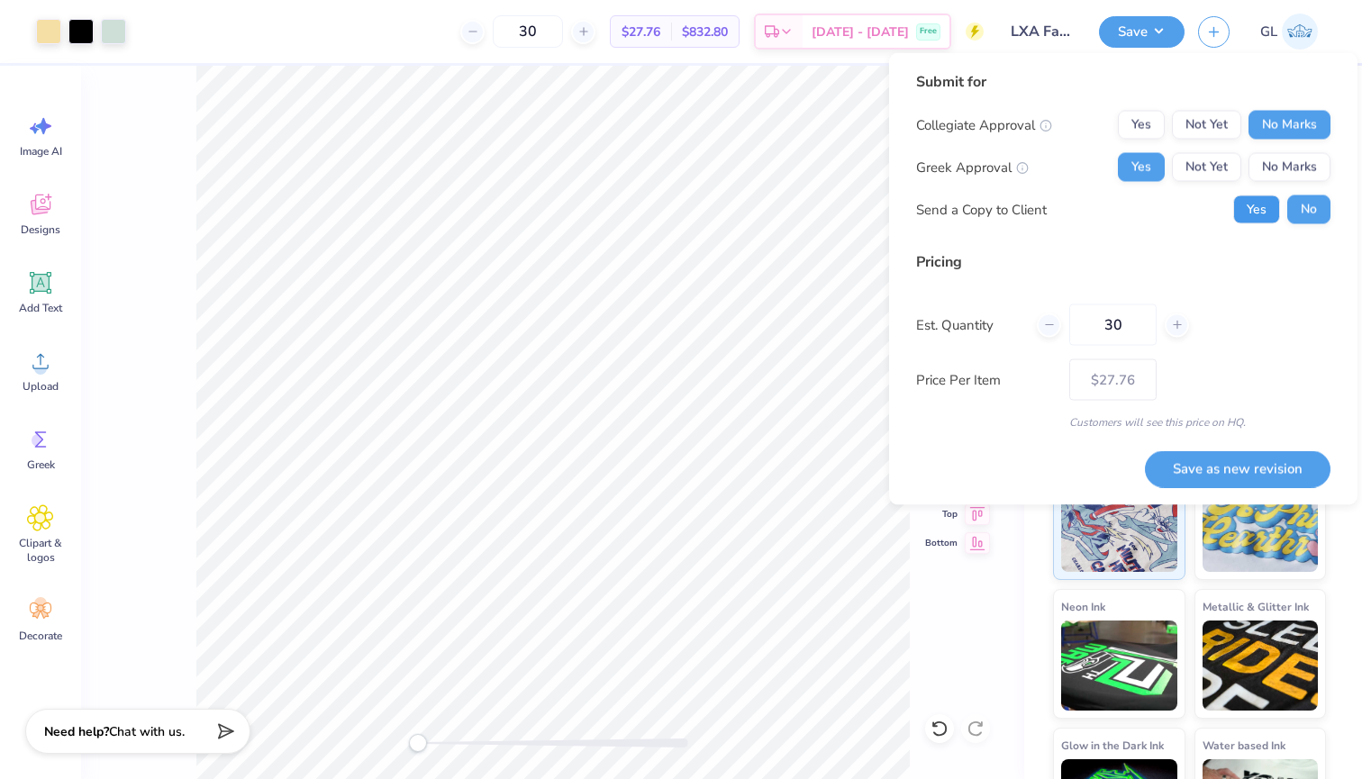
click at [1260, 222] on button "Yes" at bounding box center [1256, 209] width 47 height 29
click at [1260, 217] on button "Yes" at bounding box center [1256, 209] width 47 height 29
click at [1199, 461] on button "Save as new revision" at bounding box center [1238, 468] width 186 height 37
type input "$27.76"
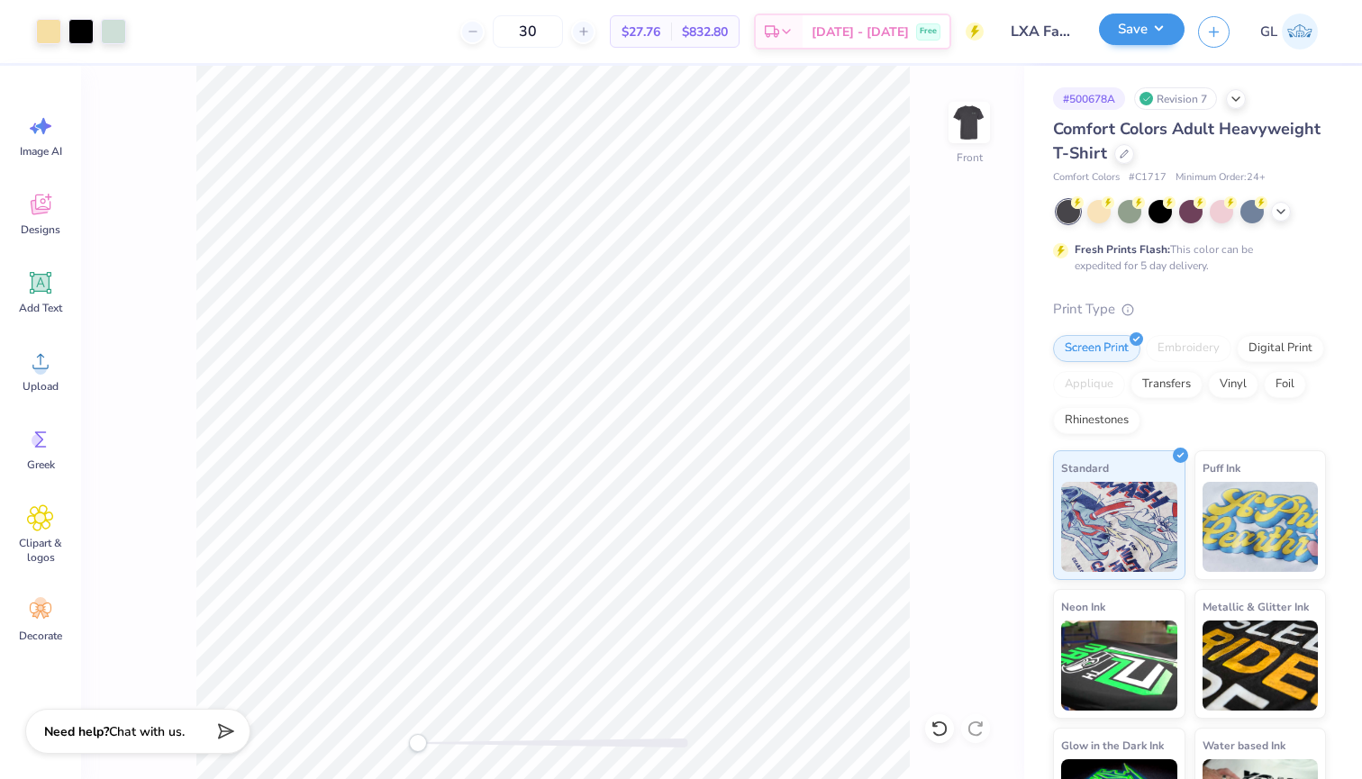
click at [1155, 21] on button "Save" at bounding box center [1142, 30] width 86 height 32
